Goal: Task Accomplishment & Management: Use online tool/utility

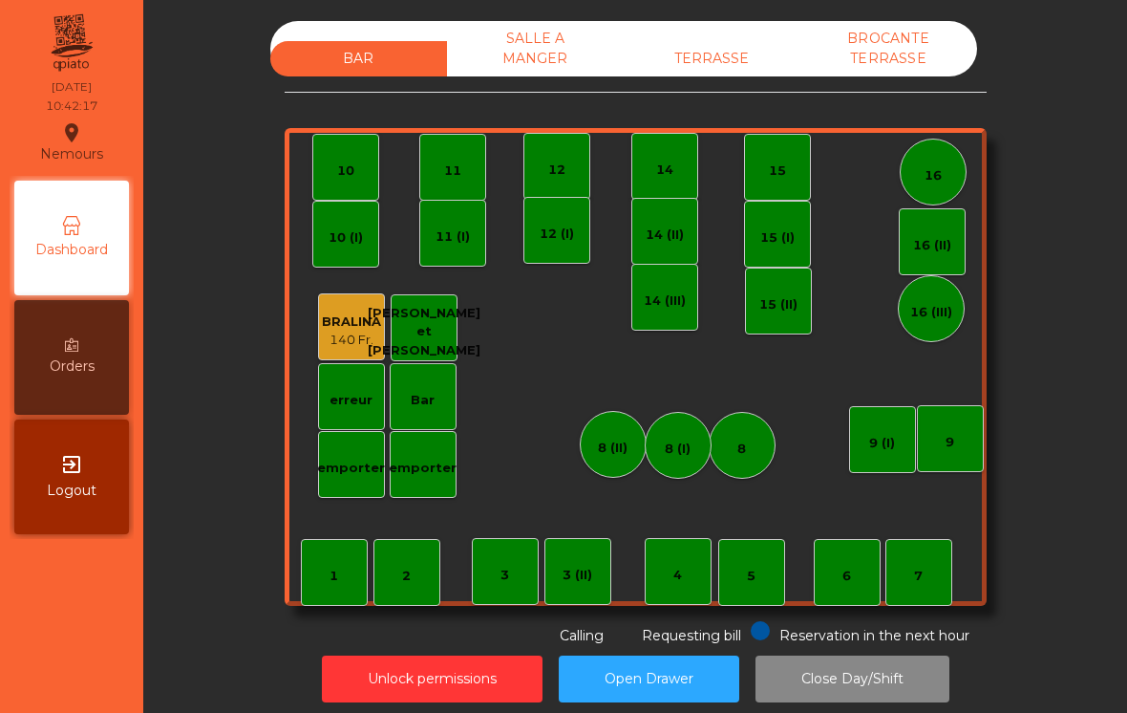
click at [691, 57] on div "TERRASSE" at bounding box center [712, 58] width 177 height 35
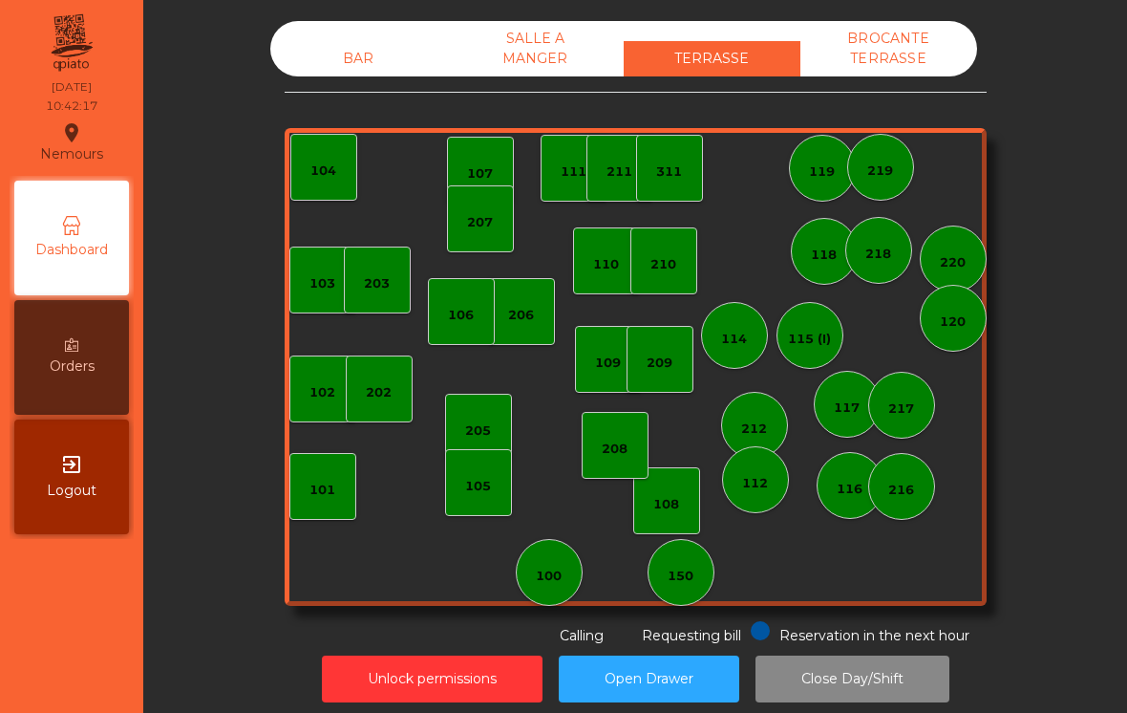
click at [695, 582] on div "150" at bounding box center [681, 572] width 67 height 67
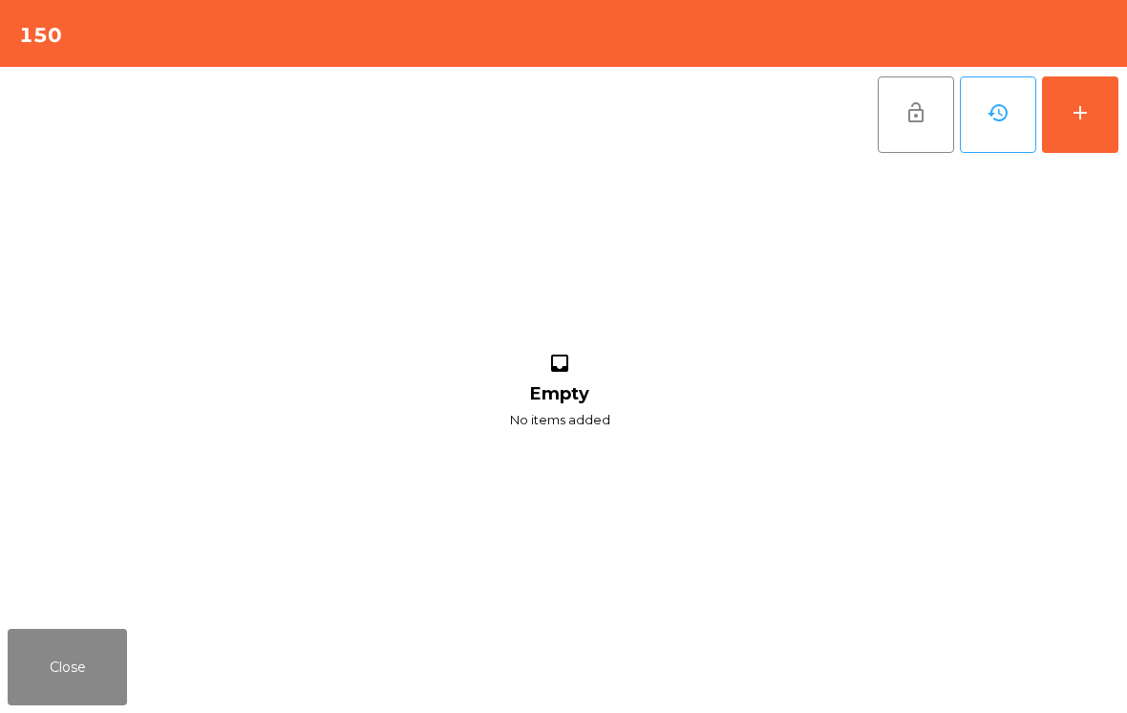
click at [1084, 112] on div "add" at bounding box center [1080, 112] width 23 height 23
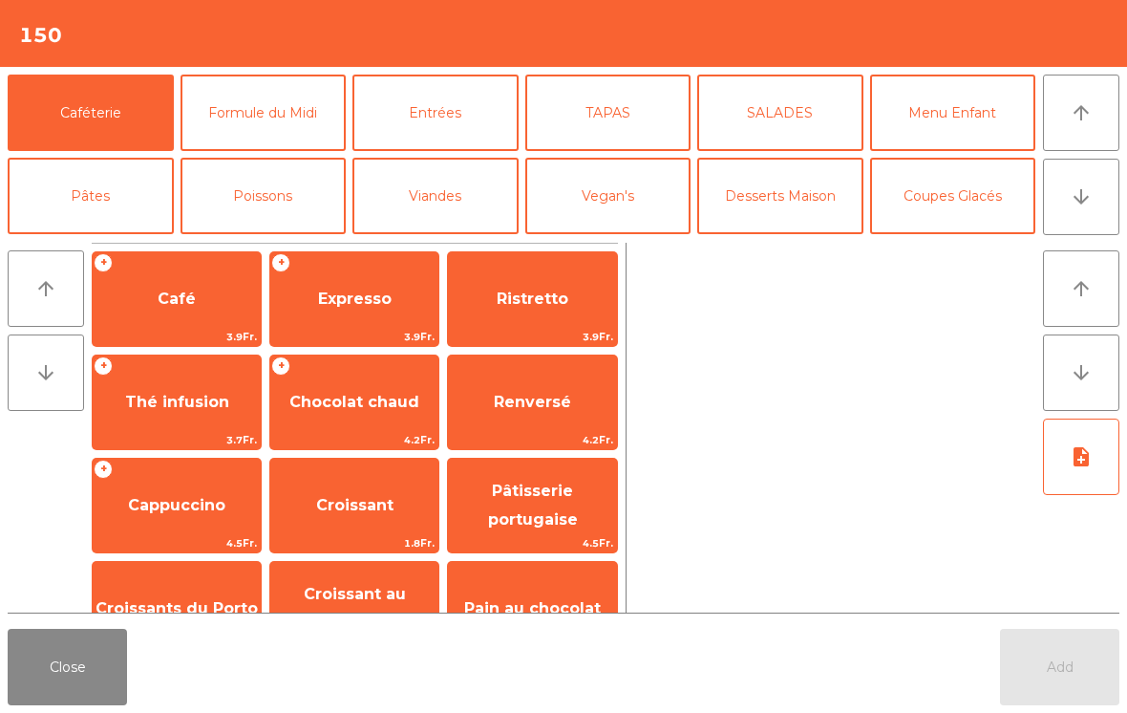
click at [180, 301] on span "Café" at bounding box center [177, 299] width 38 height 18
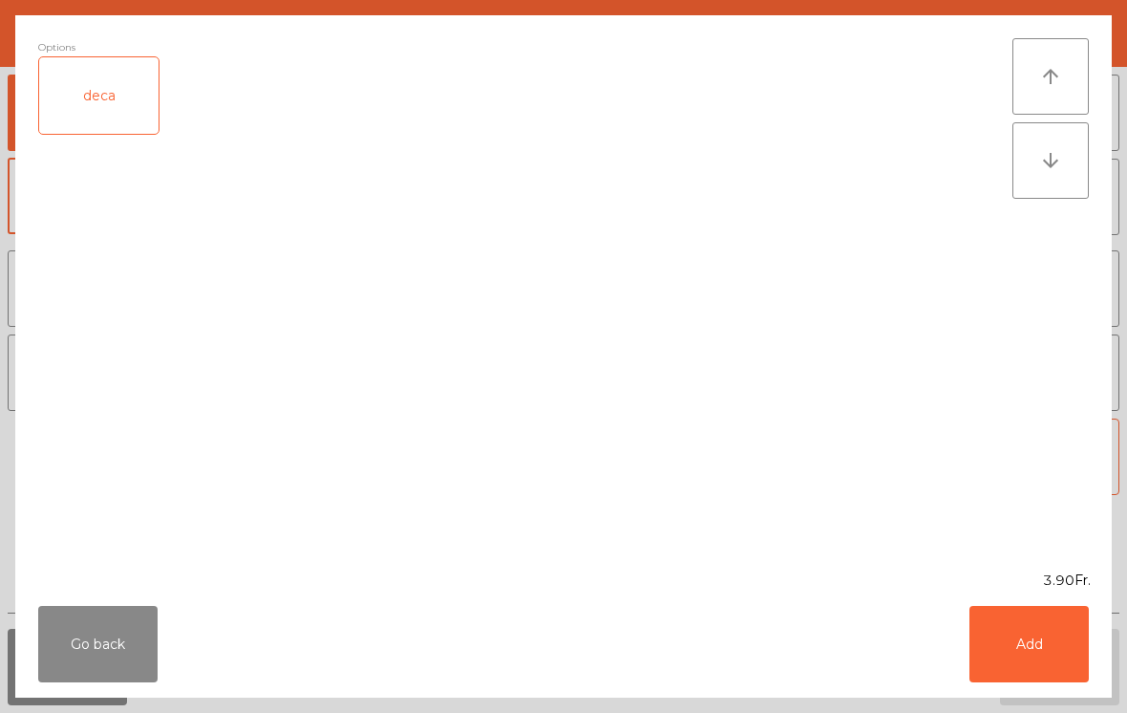
click at [1033, 673] on button "Add" at bounding box center [1029, 644] width 119 height 76
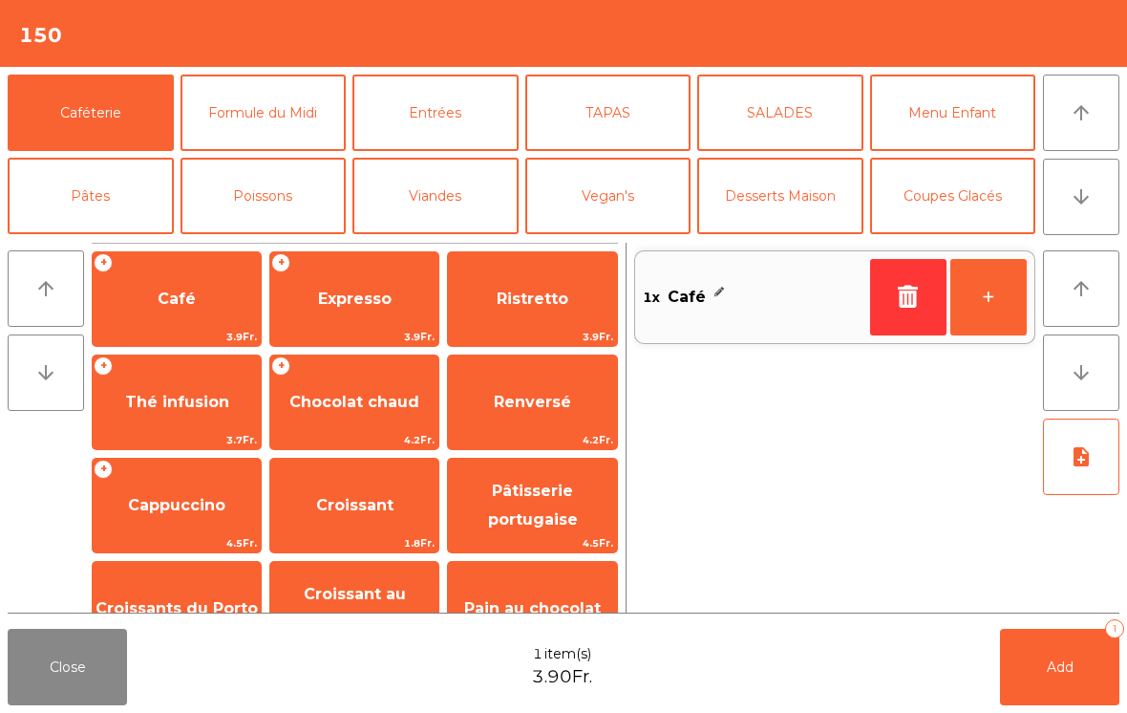
click at [982, 299] on button "+" at bounding box center [989, 297] width 76 height 76
click at [1058, 667] on span "Add" at bounding box center [1060, 666] width 27 height 17
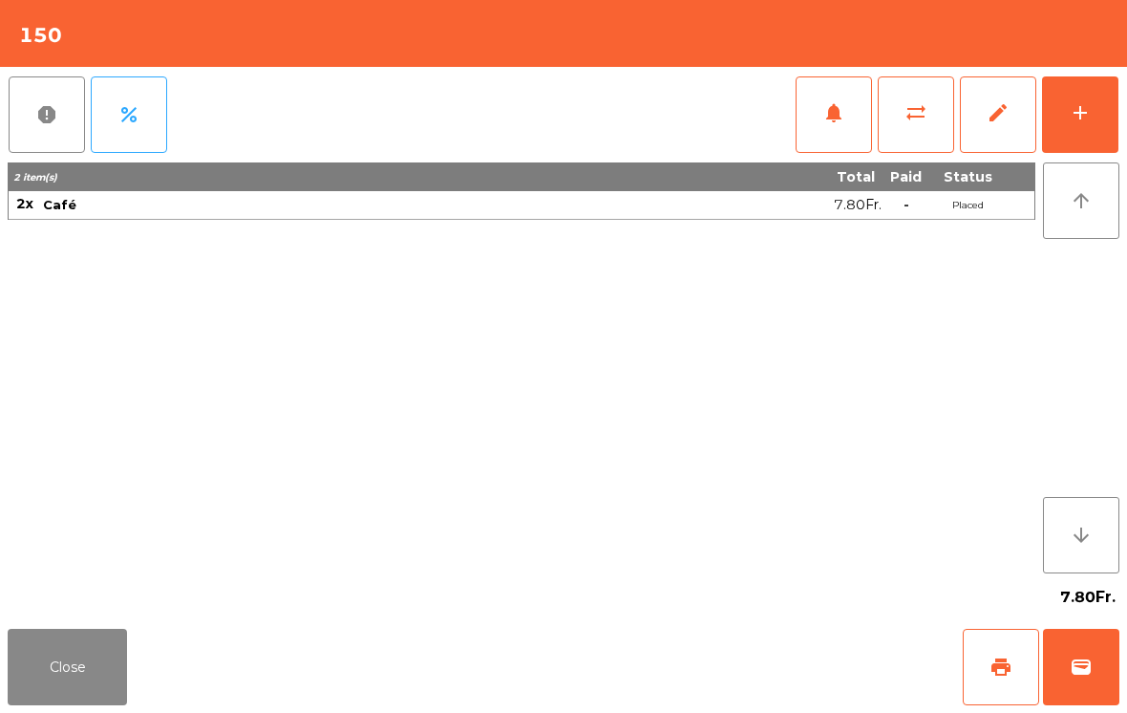
click at [31, 683] on button "Close" at bounding box center [67, 667] width 119 height 76
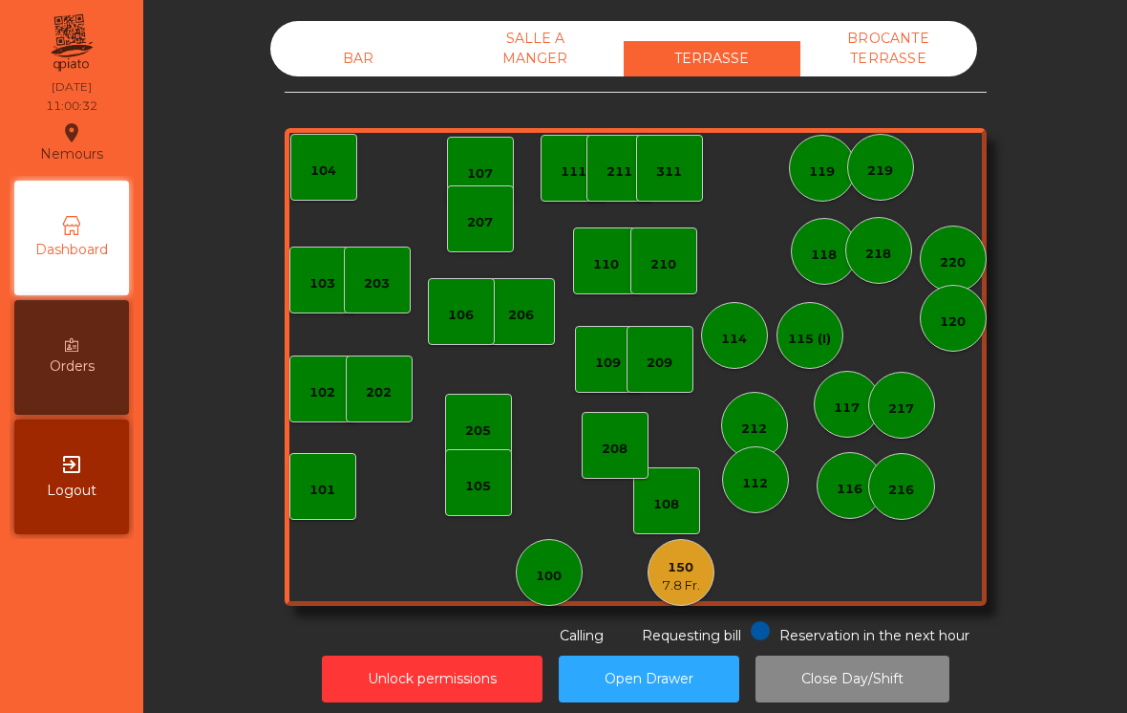
click at [333, 495] on div "101" at bounding box center [323, 490] width 26 height 19
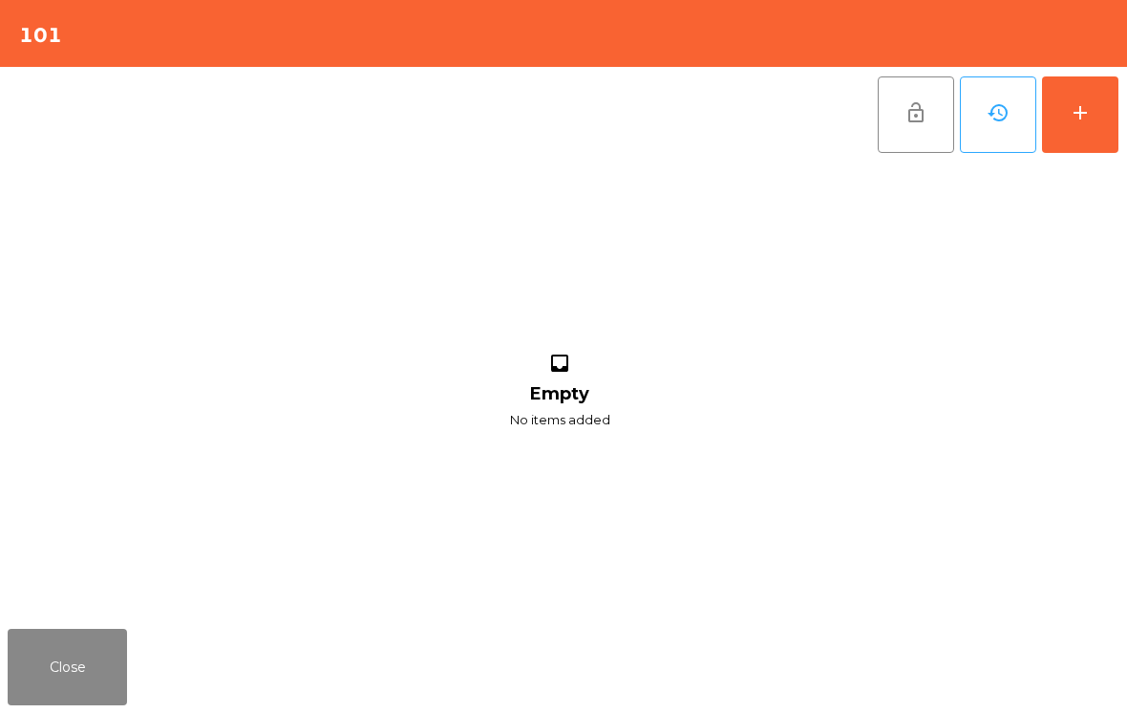
click at [1115, 124] on button "add" at bounding box center [1080, 114] width 76 height 76
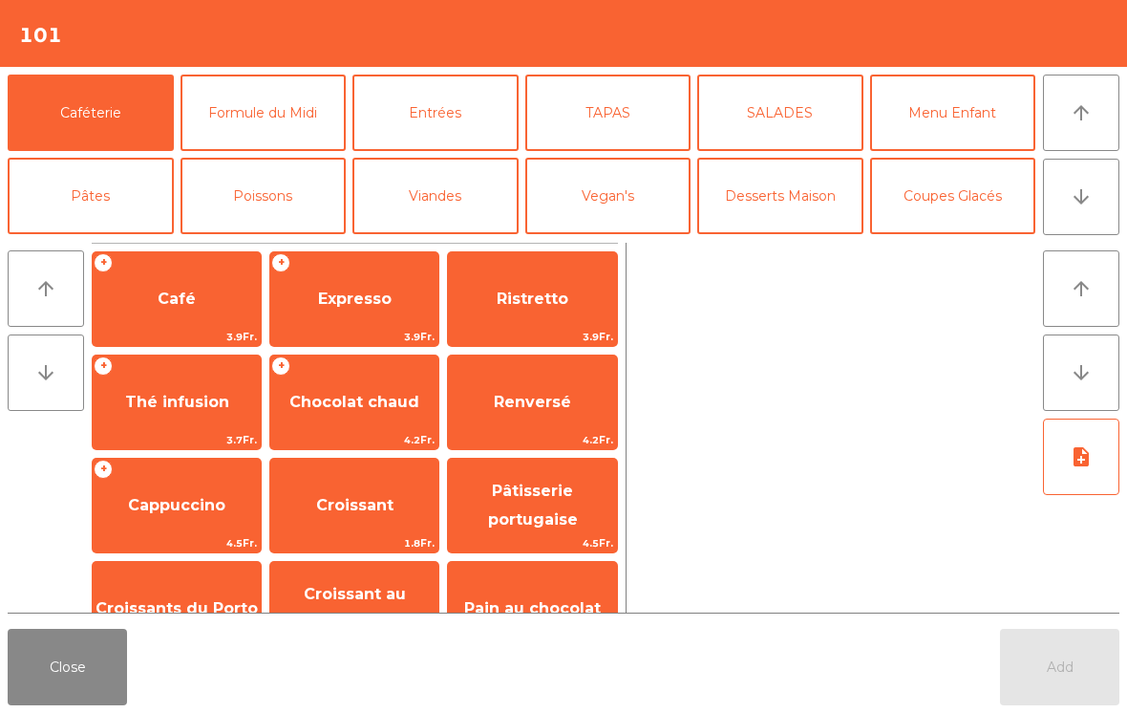
click at [1105, 202] on button "arrow_downward" at bounding box center [1081, 197] width 76 height 76
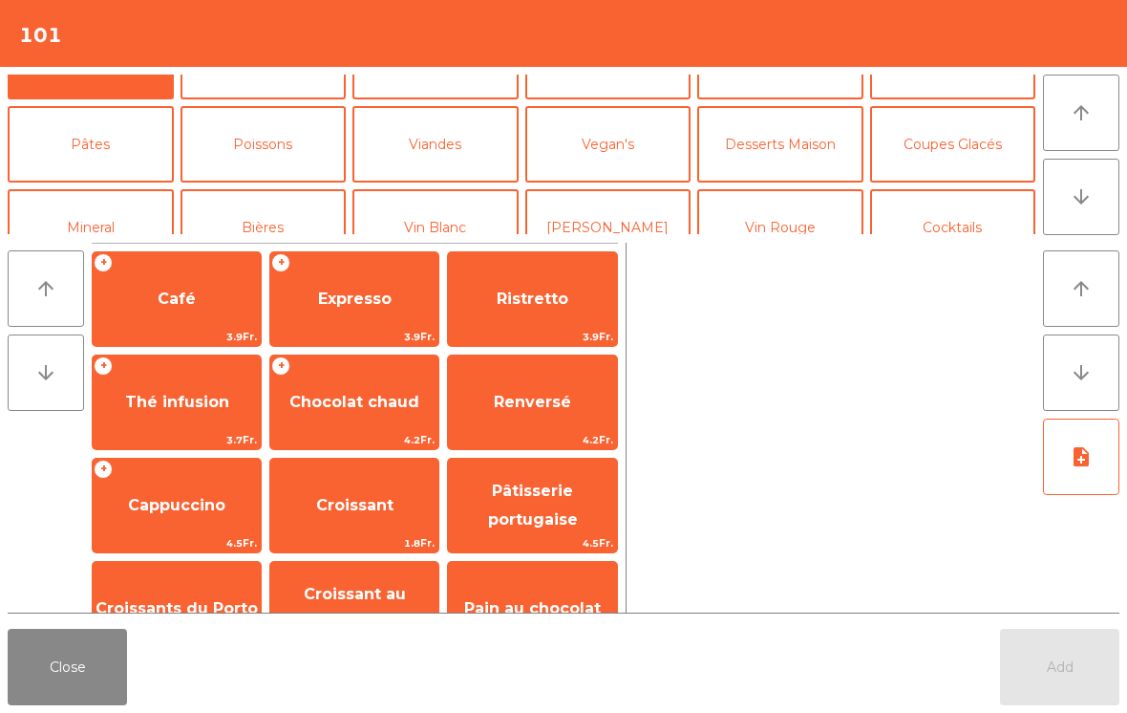
scroll to position [166, 0]
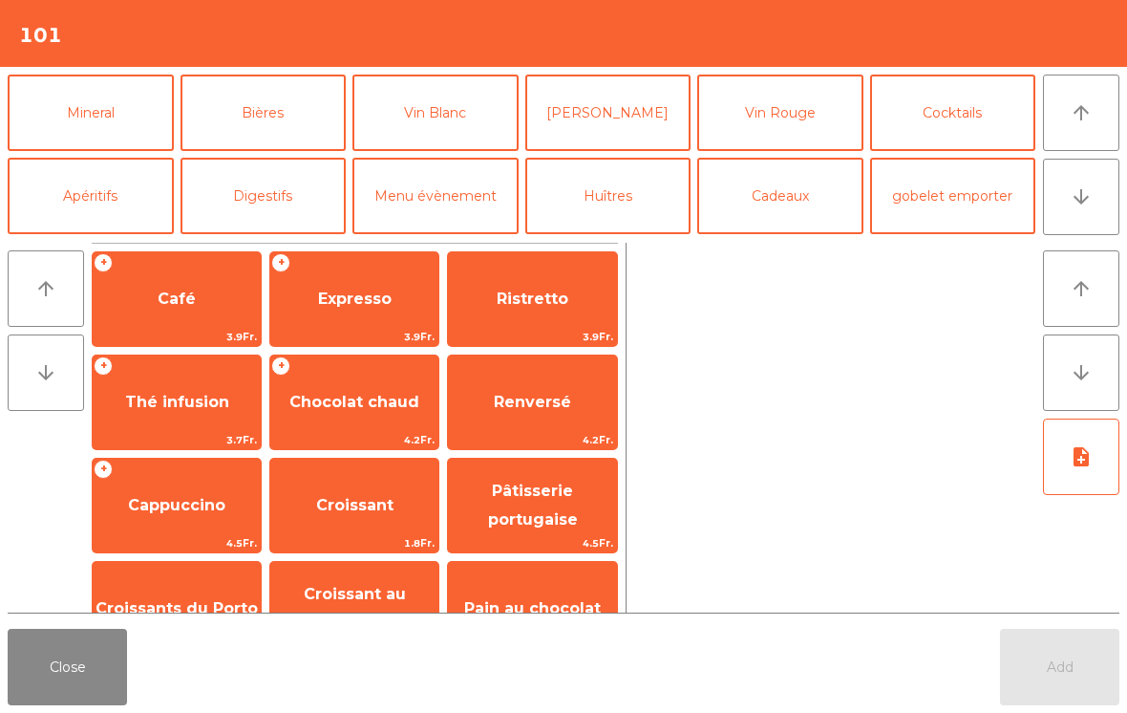
click at [471, 126] on button "Vin Blanc" at bounding box center [436, 113] width 166 height 76
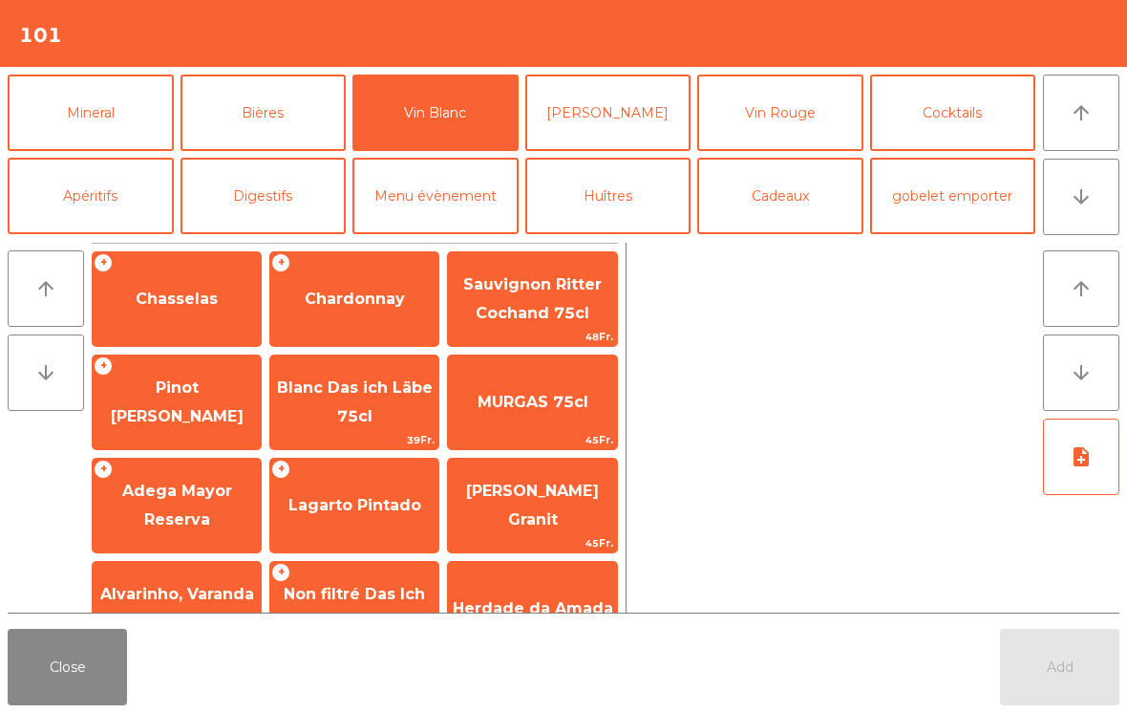
click at [331, 319] on span "Chardonnay" at bounding box center [354, 299] width 168 height 52
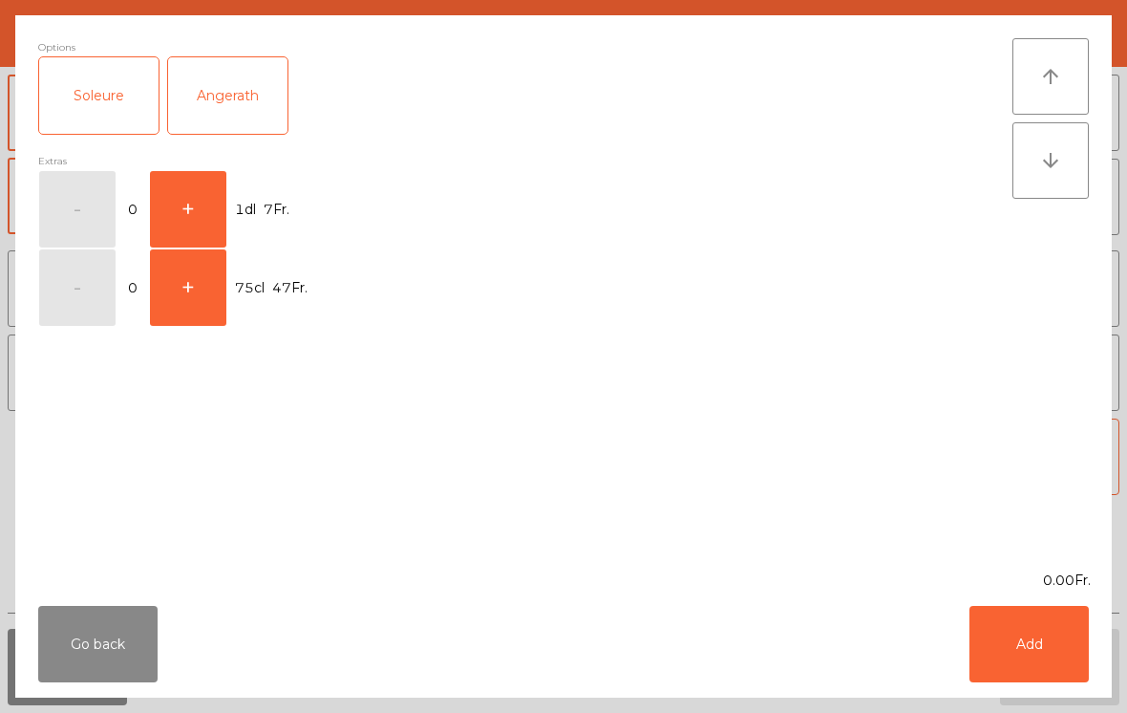
click at [203, 189] on button "+" at bounding box center [188, 209] width 76 height 76
click at [1038, 655] on button "Add" at bounding box center [1029, 644] width 119 height 76
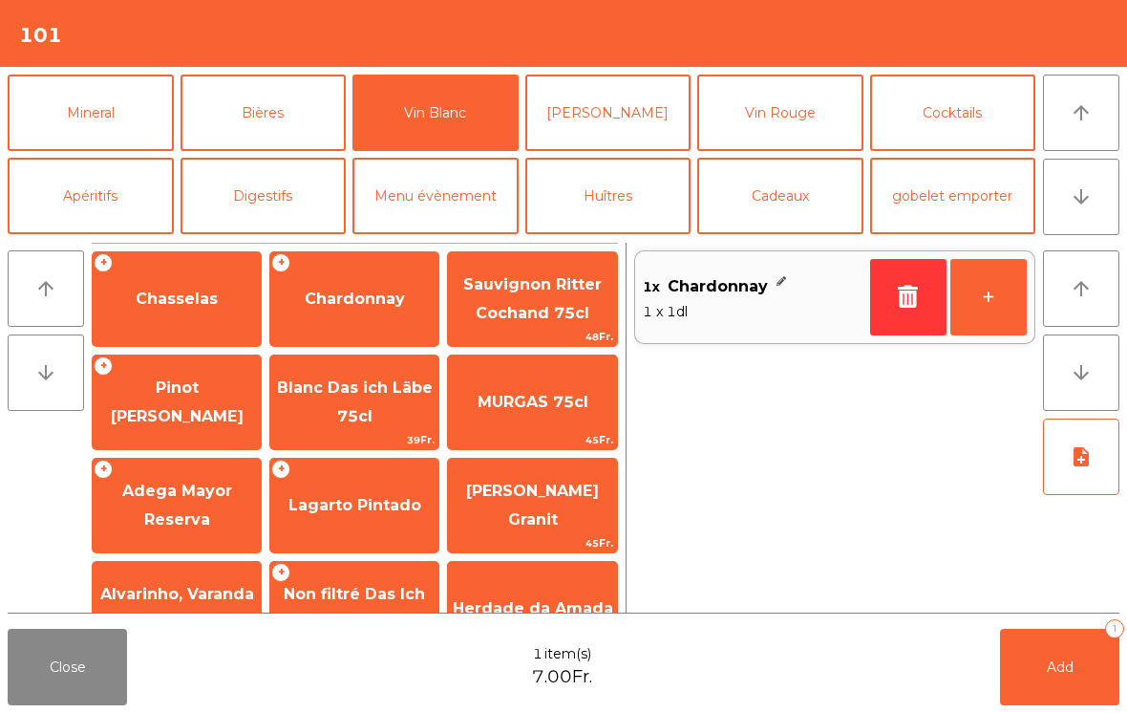
click at [995, 301] on button "+" at bounding box center [989, 297] width 76 height 76
click at [1075, 656] on button "Add 2" at bounding box center [1059, 667] width 119 height 76
